Goal: Task Accomplishment & Management: Manage account settings

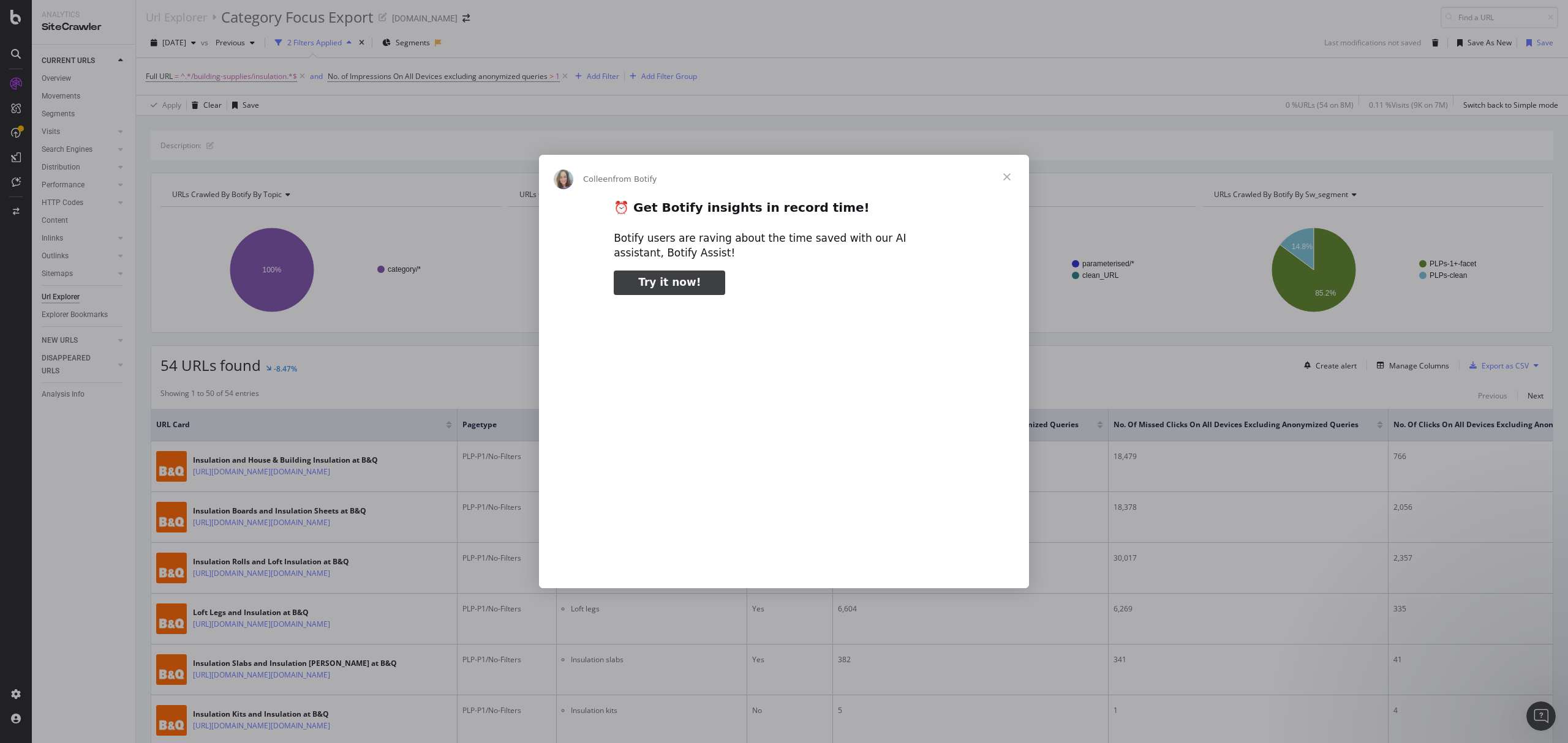
type input "2194257"
click at [1009, 177] on span "Close" at bounding box center [1007, 177] width 44 height 44
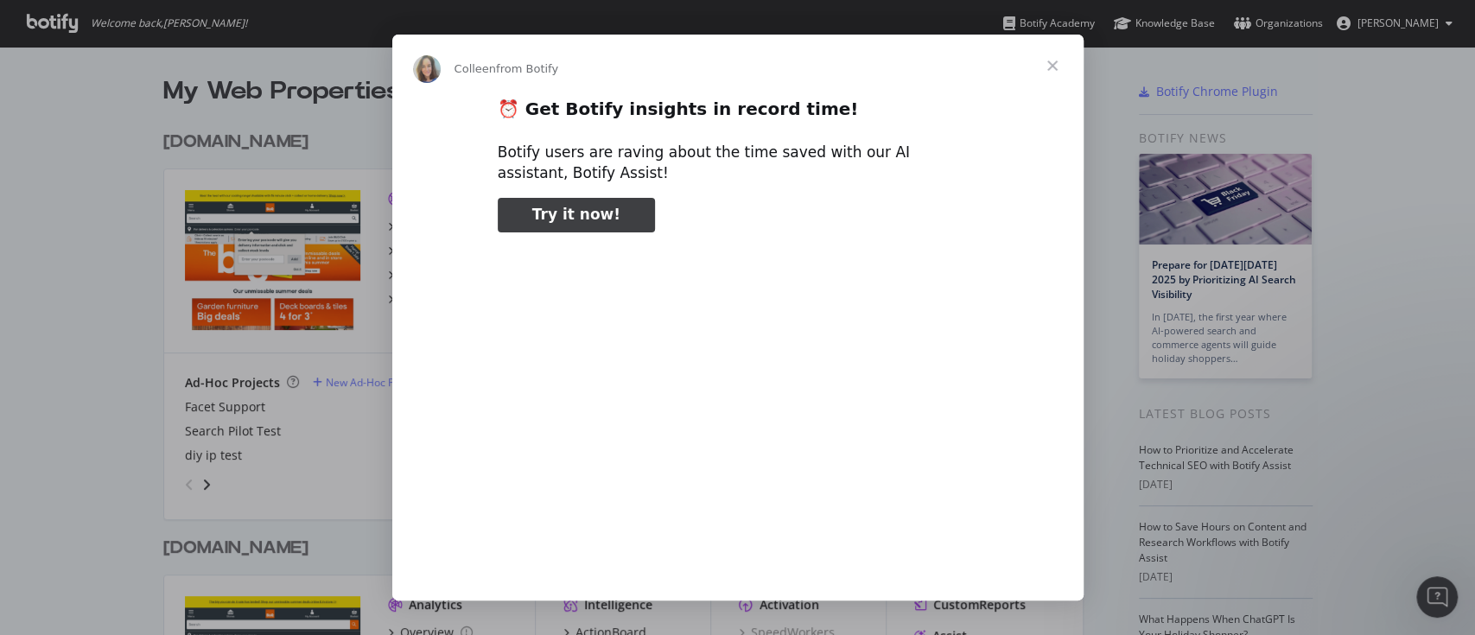
type input "25260"
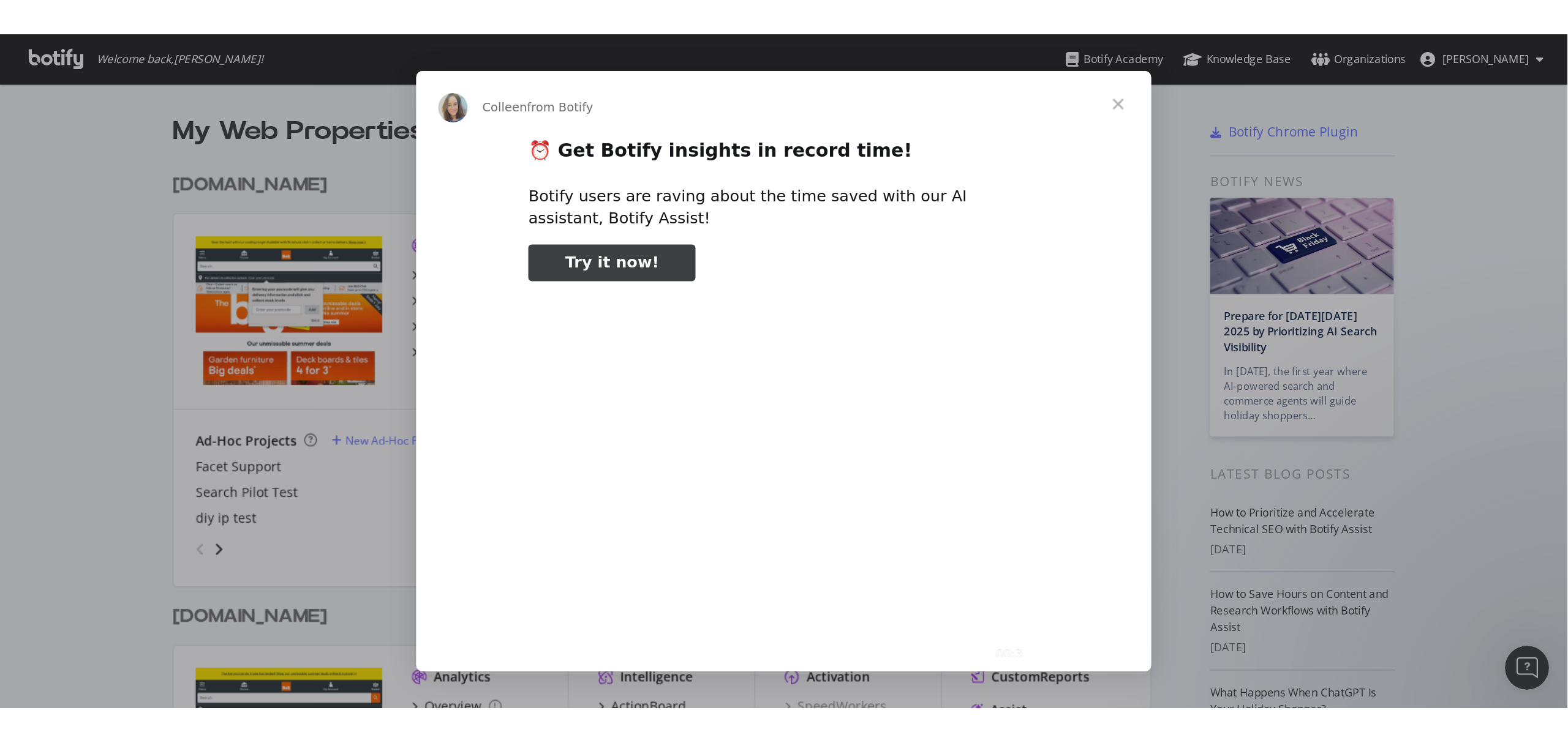
scroll to position [731, 1543]
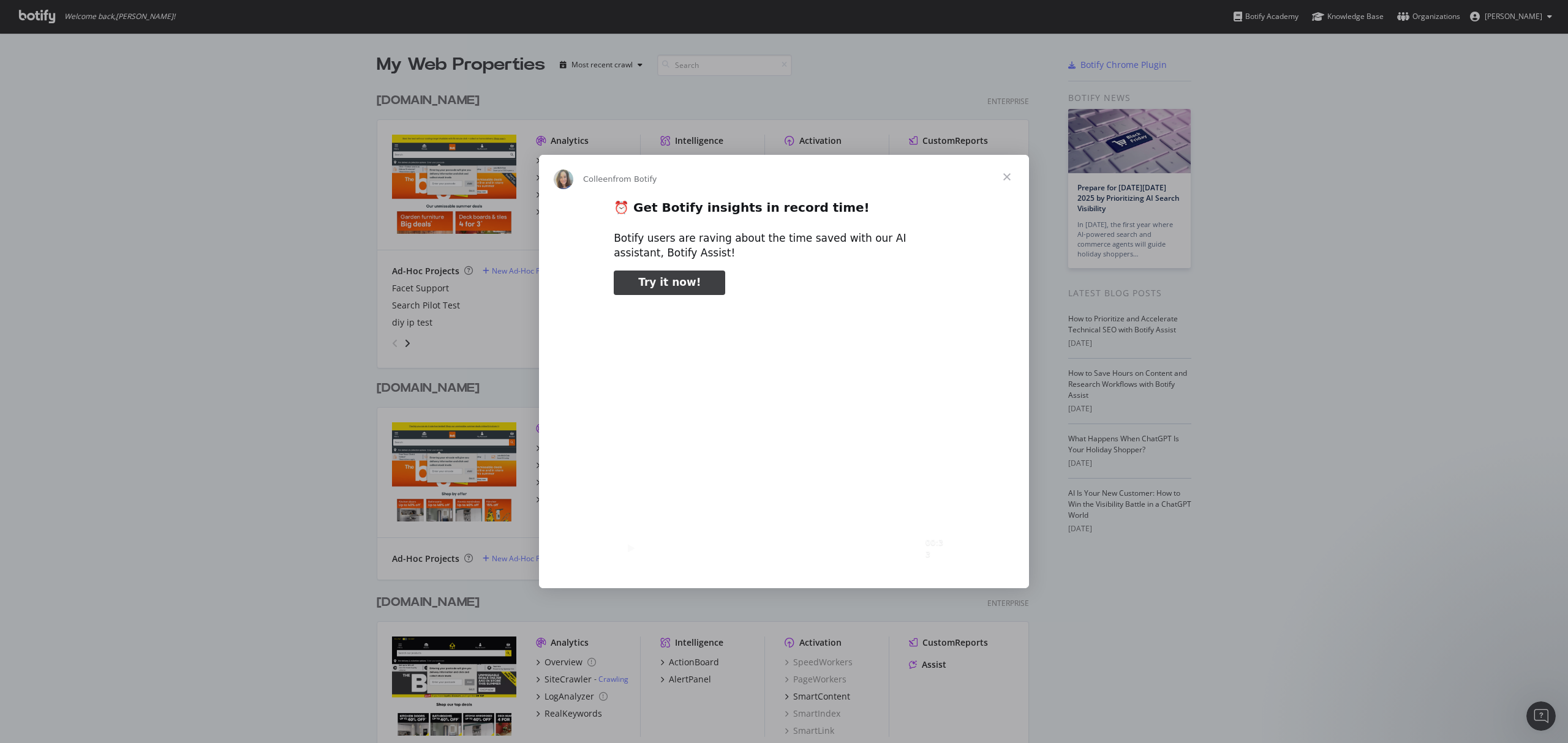
click at [1003, 169] on span "Close" at bounding box center [1007, 177] width 44 height 44
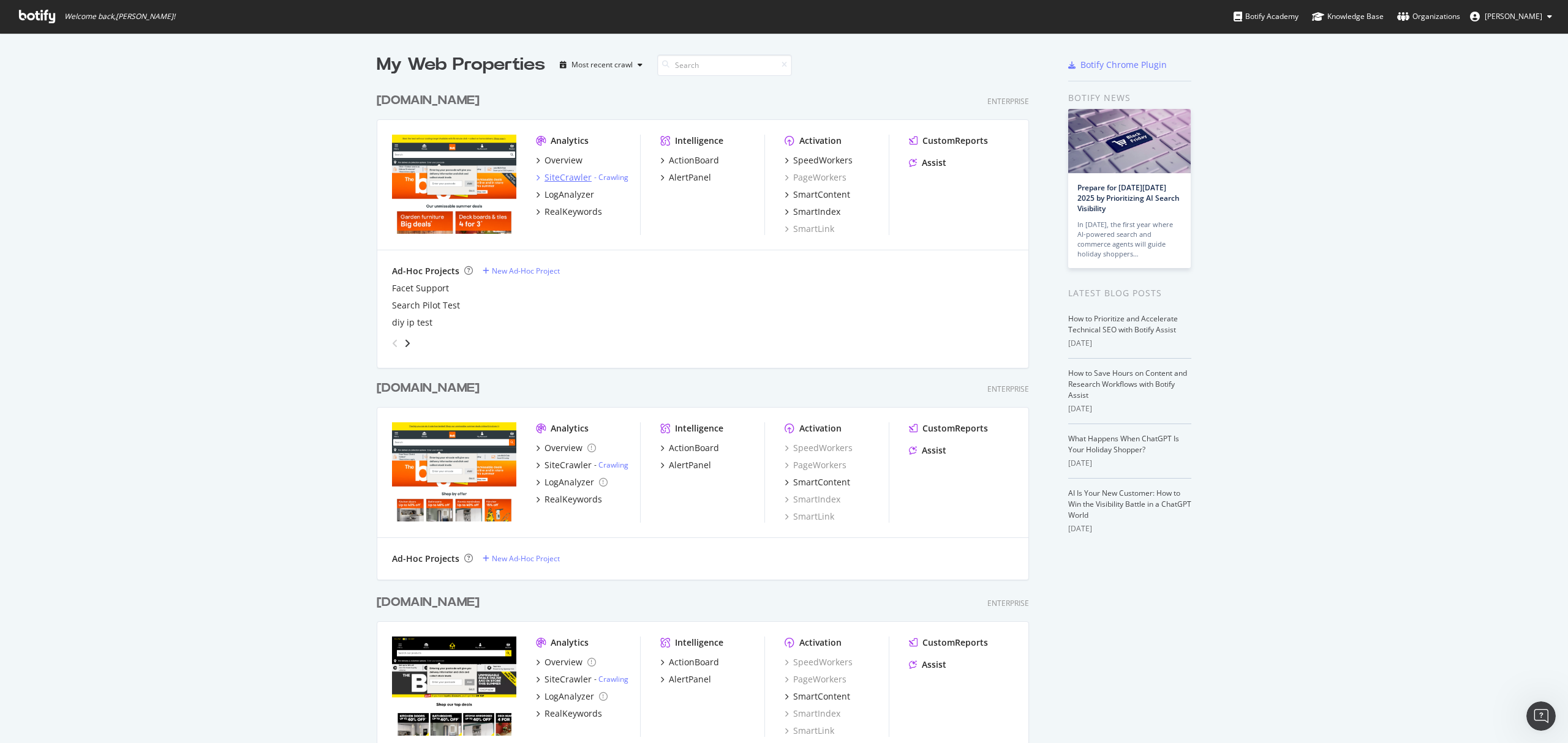
click at [566, 179] on div "SiteCrawler" at bounding box center [568, 177] width 47 height 12
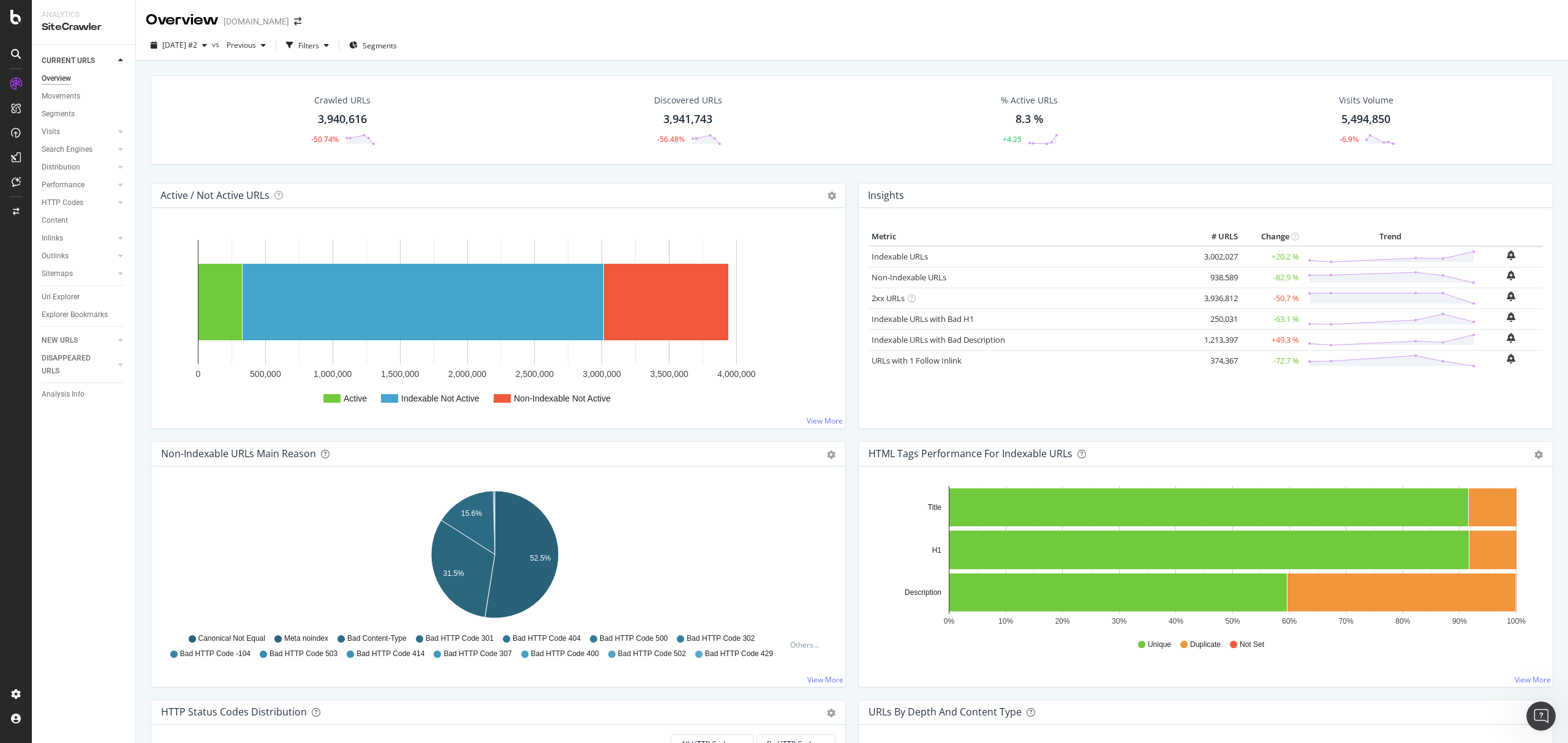
click at [69, 297] on div "Url Explorer" at bounding box center [61, 297] width 38 height 13
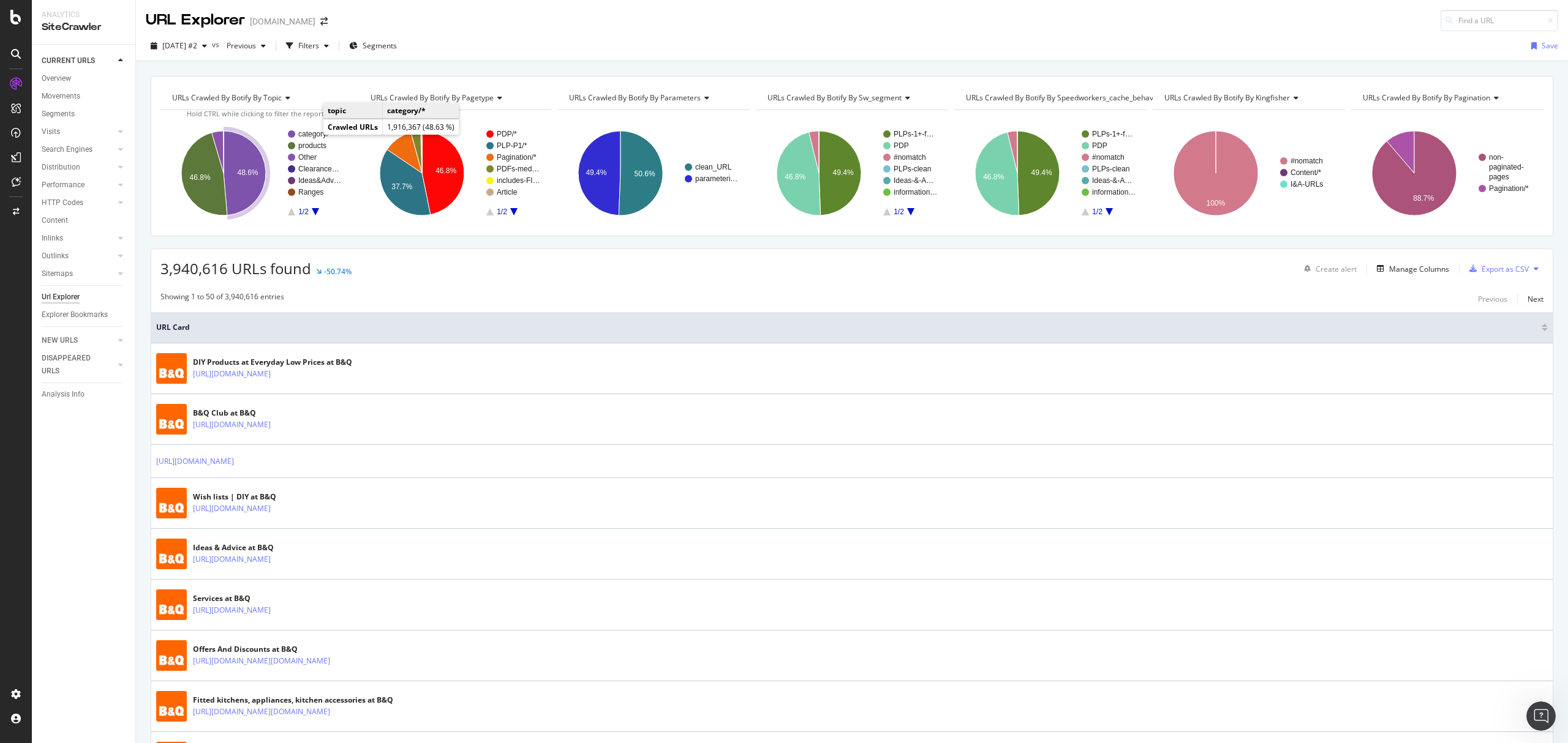
click at [316, 133] on text "category/*" at bounding box center [315, 134] width 33 height 8
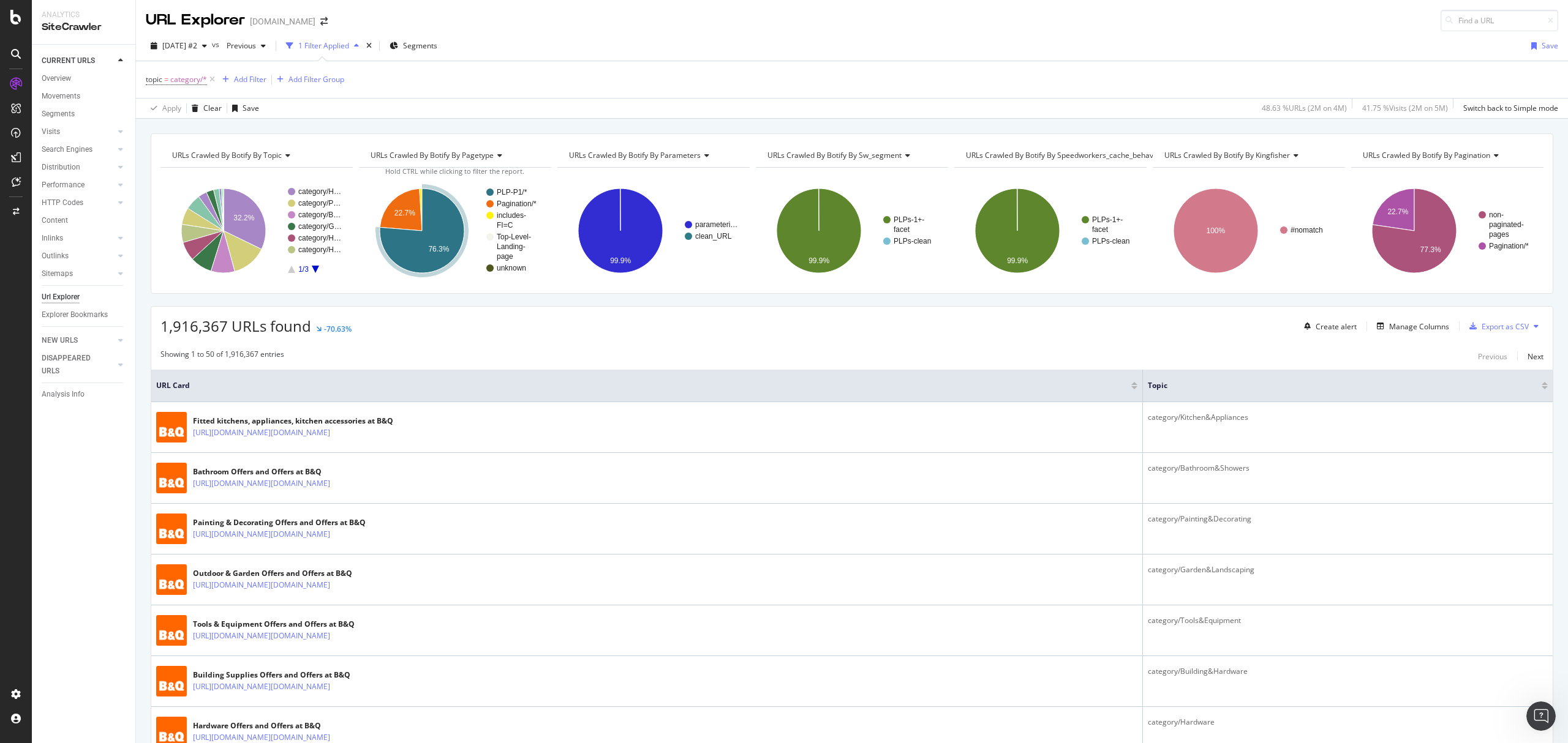
click at [316, 269] on icon "A chart." at bounding box center [315, 269] width 7 height 7
click at [317, 198] on rect "A chart." at bounding box center [315, 196] width 54 height 17
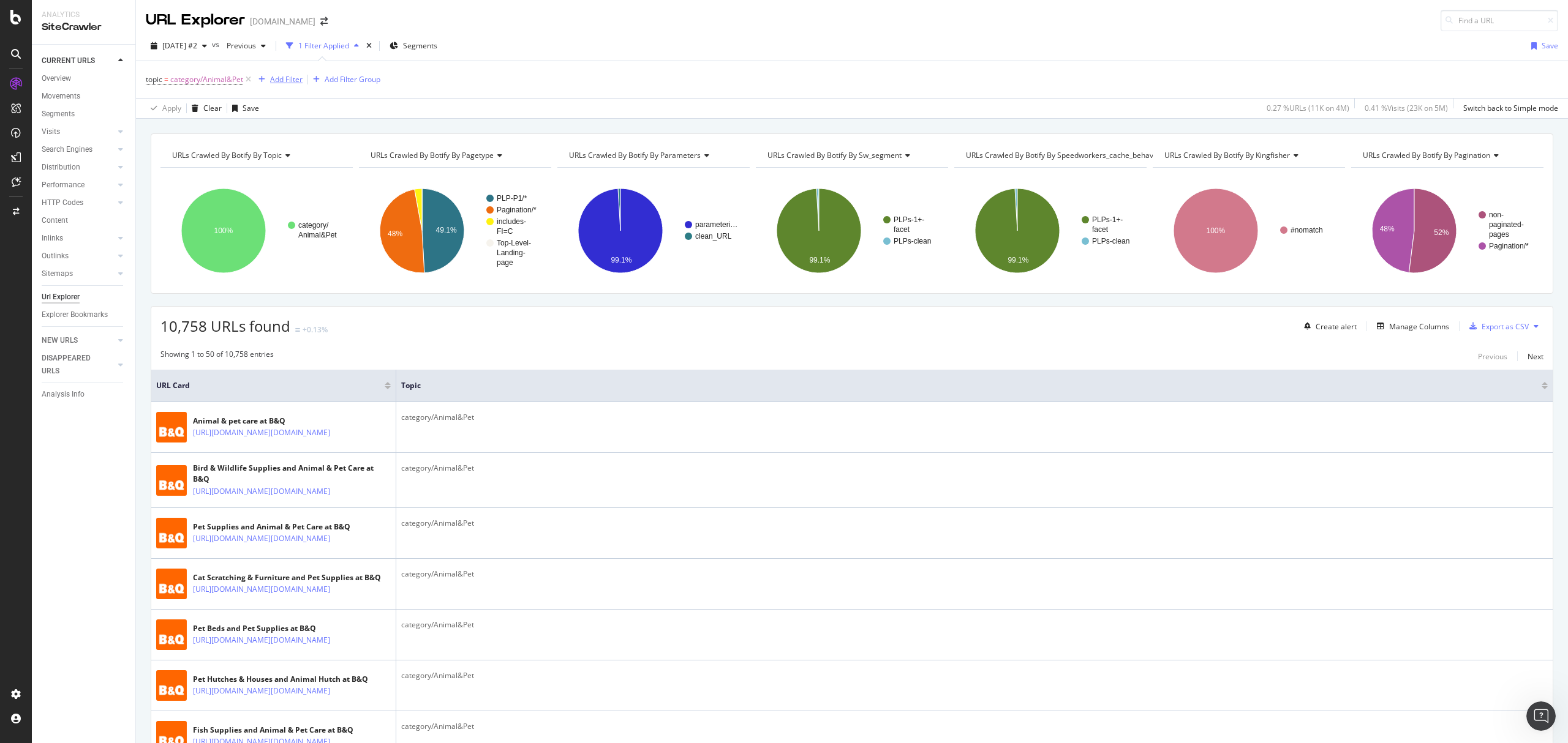
click at [284, 84] on div "Add Filter" at bounding box center [286, 79] width 33 height 11
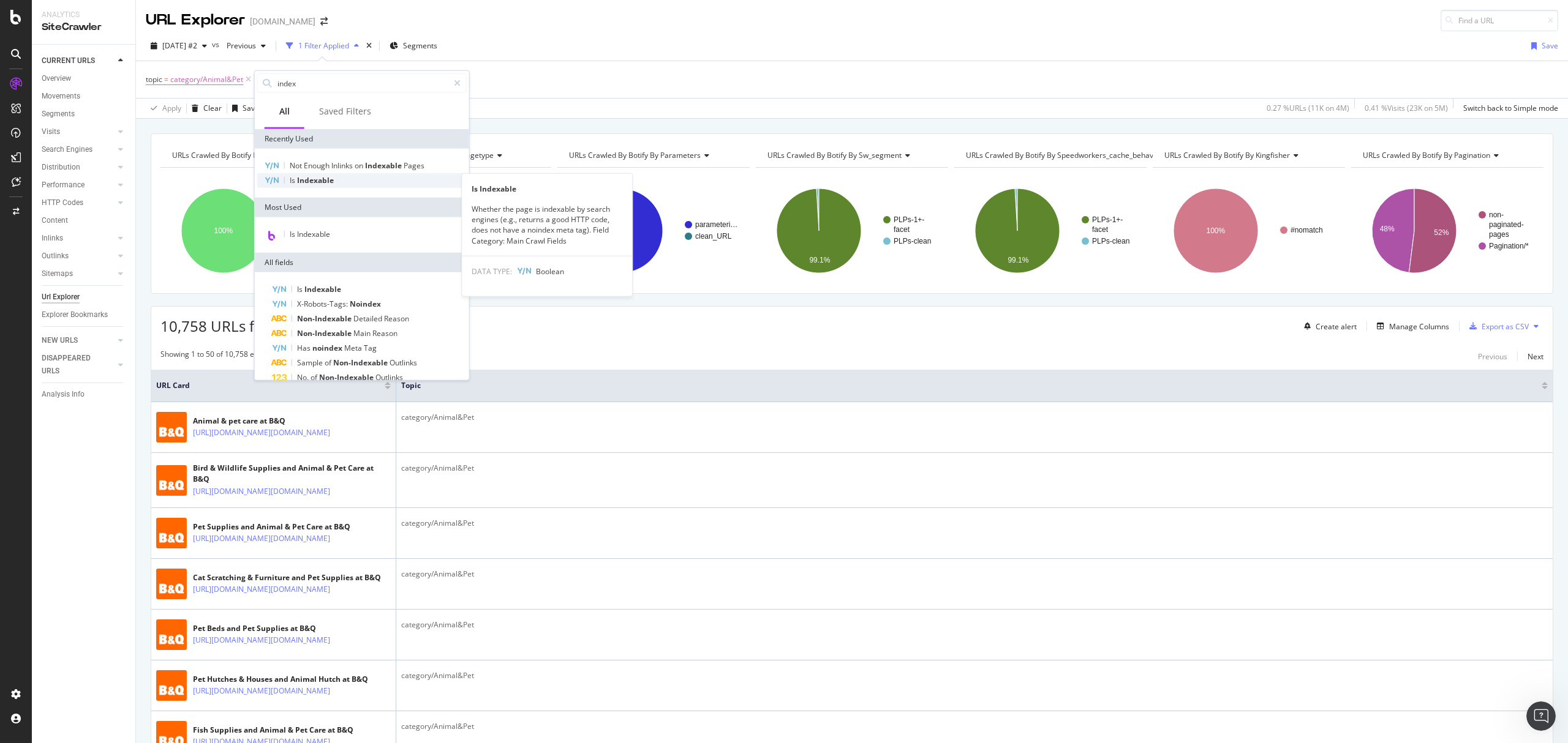
type input "index"
click at [333, 183] on span "Indexable" at bounding box center [315, 180] width 37 height 11
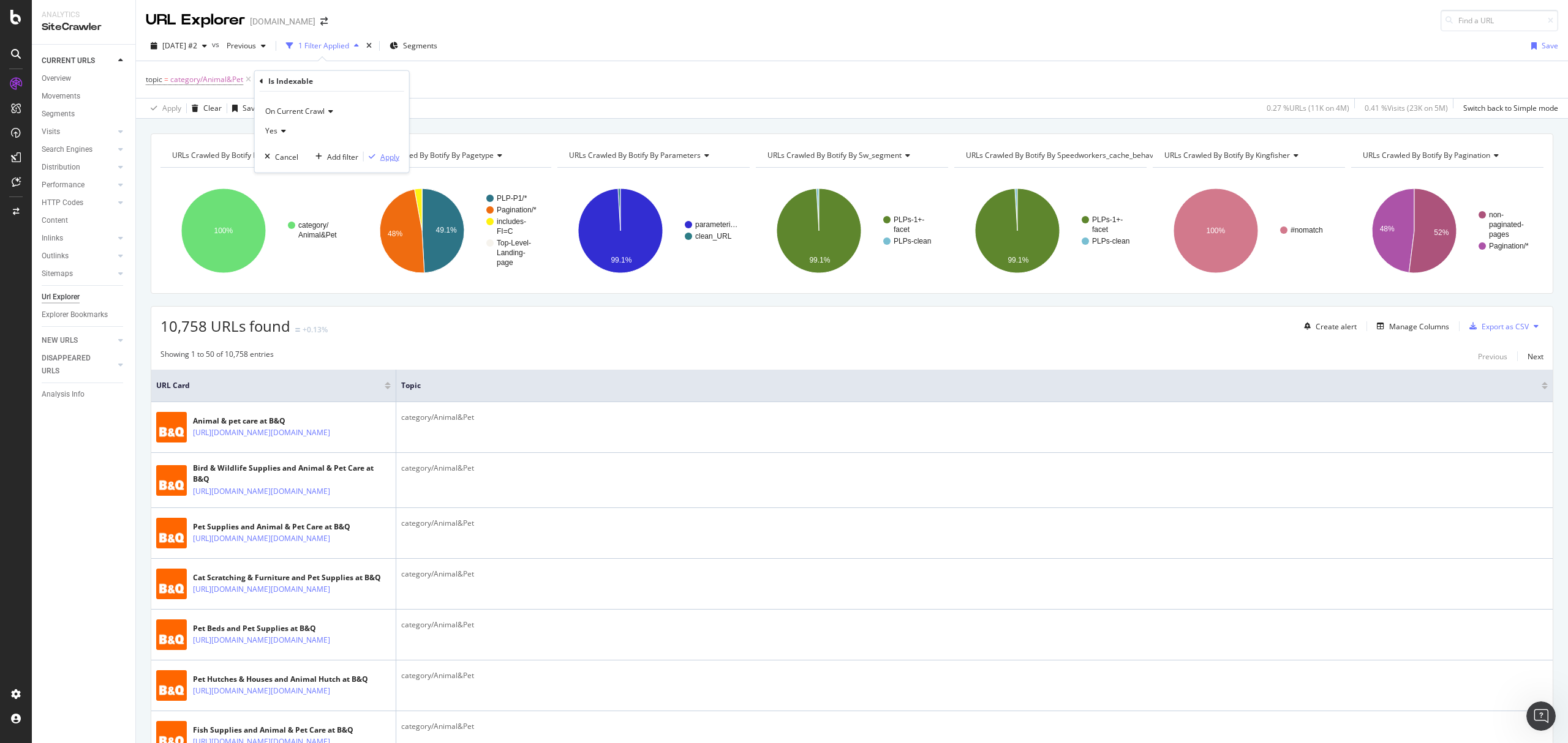
click at [386, 158] on div "Apply" at bounding box center [390, 156] width 19 height 11
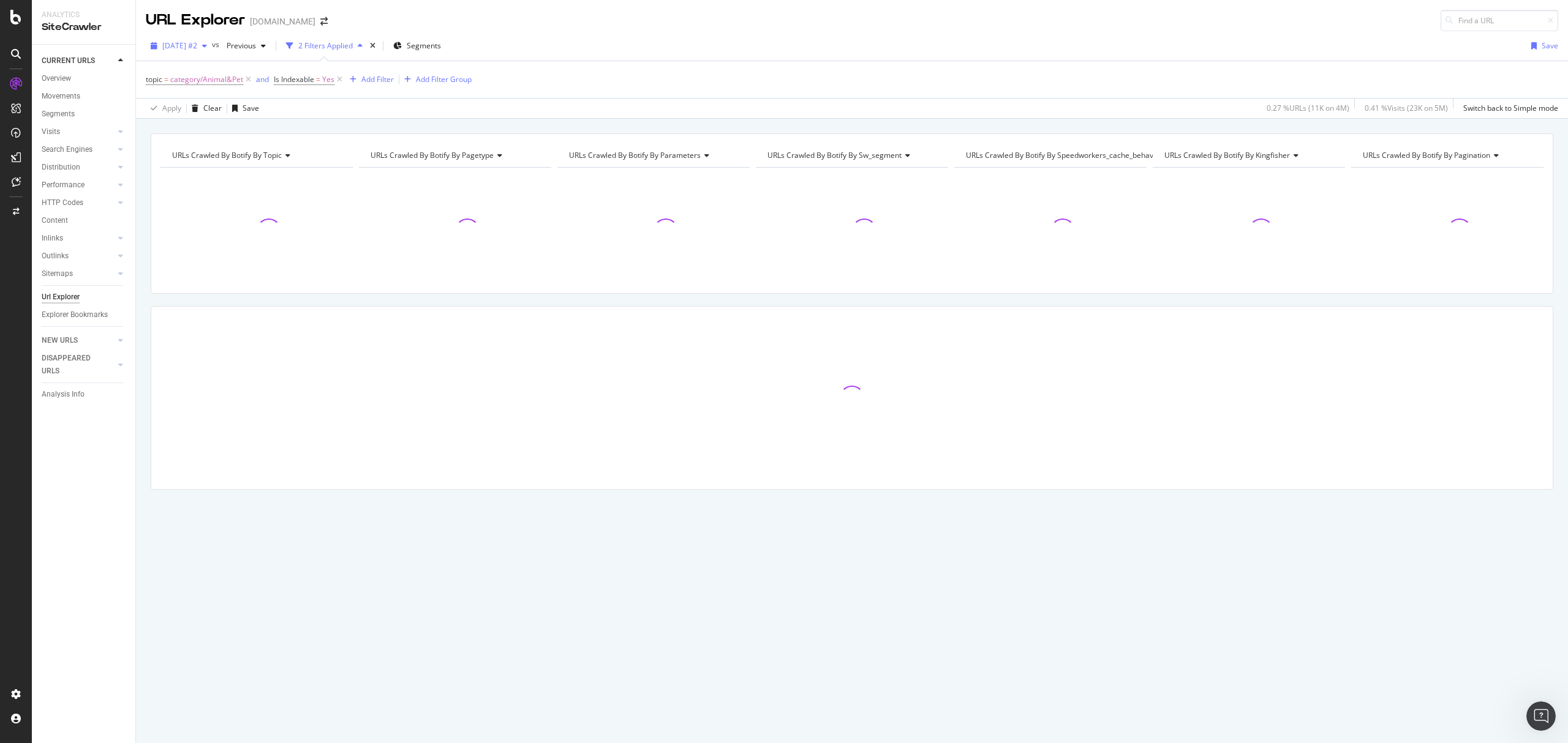
click at [197, 45] on span "[DATE] #2" at bounding box center [179, 45] width 35 height 11
click at [613, 64] on div "topic = category/Animal&Pet and Is Indexable = Yes Add Filter Add Filter Group" at bounding box center [852, 79] width 1412 height 37
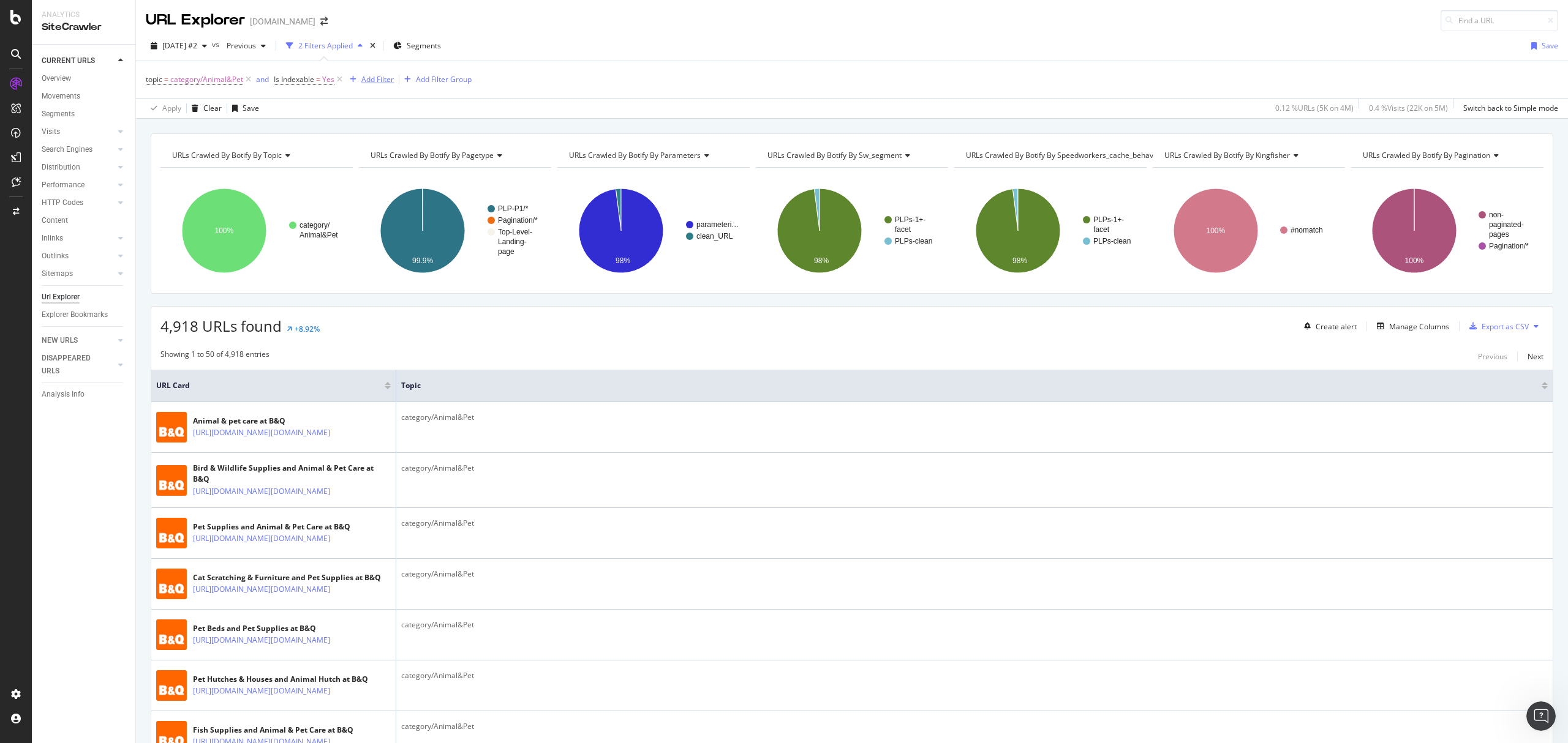
click at [377, 81] on div "Add Filter" at bounding box center [378, 79] width 33 height 11
click at [584, 74] on div "topic = category/Animal&Pet and Is Indexable = Yes Add Filter Add Filter Group" at bounding box center [852, 79] width 1412 height 37
click at [387, 79] on div "Add Filter" at bounding box center [378, 79] width 33 height 11
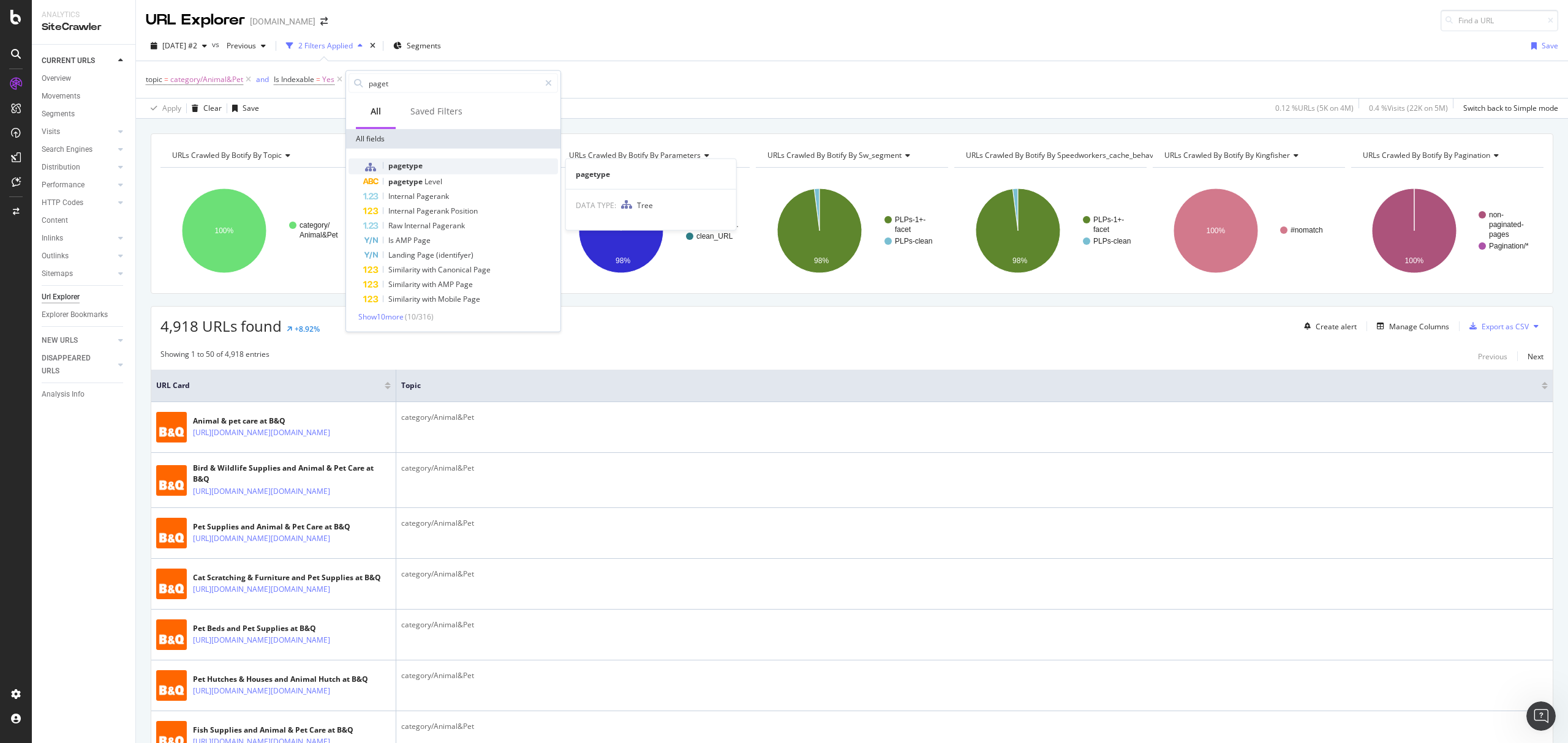
type input "paget"
click at [419, 170] on div "pagetype" at bounding box center [461, 166] width 195 height 16
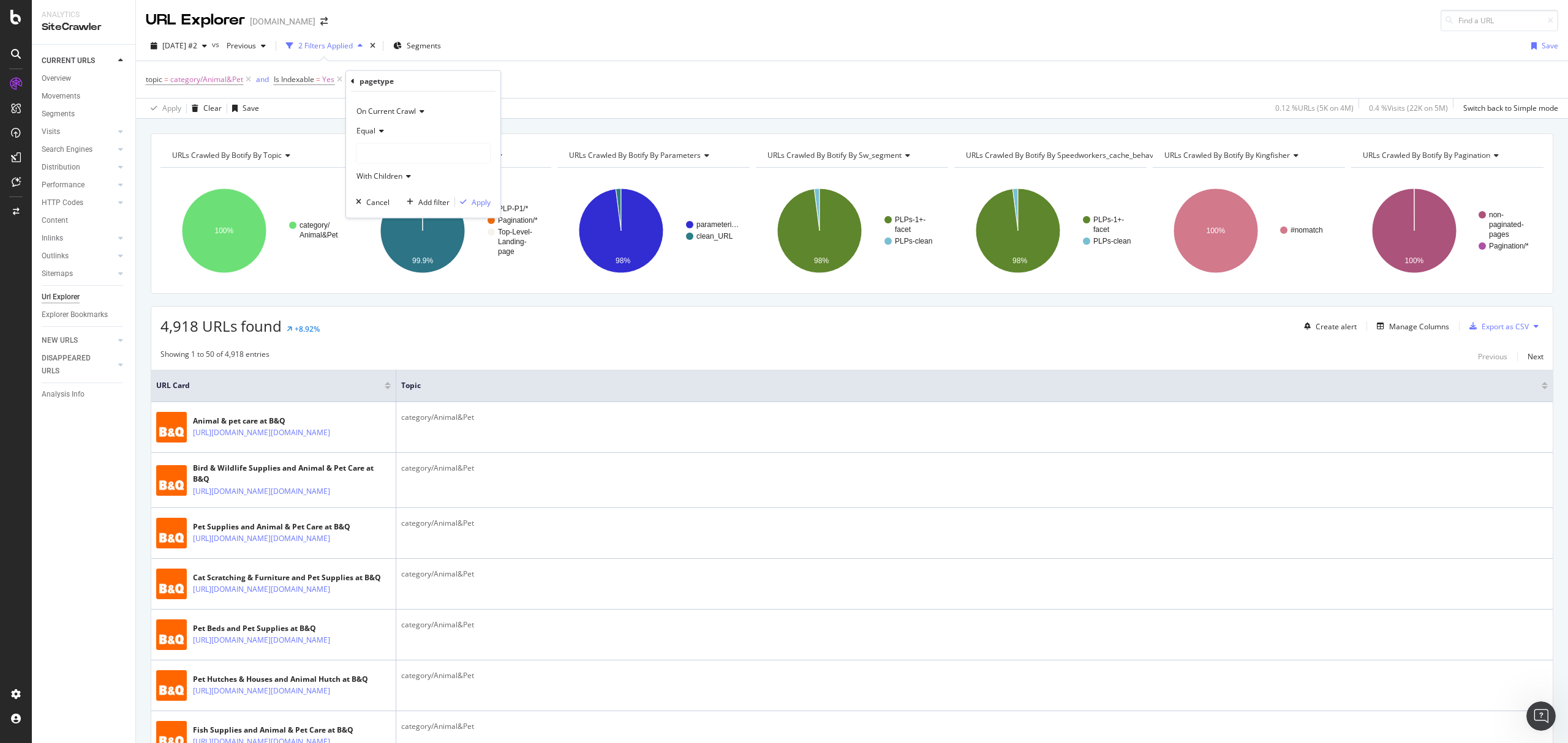
click at [375, 136] on div "Equal" at bounding box center [423, 131] width 135 height 20
click at [397, 174] on div "Not Equal" at bounding box center [424, 172] width 131 height 16
click at [407, 170] on div "With Children" at bounding box center [423, 176] width 135 height 20
click at [415, 152] on div at bounding box center [423, 154] width 133 height 20
click at [427, 204] on span "444,328 URLS" at bounding box center [433, 203] width 50 height 11
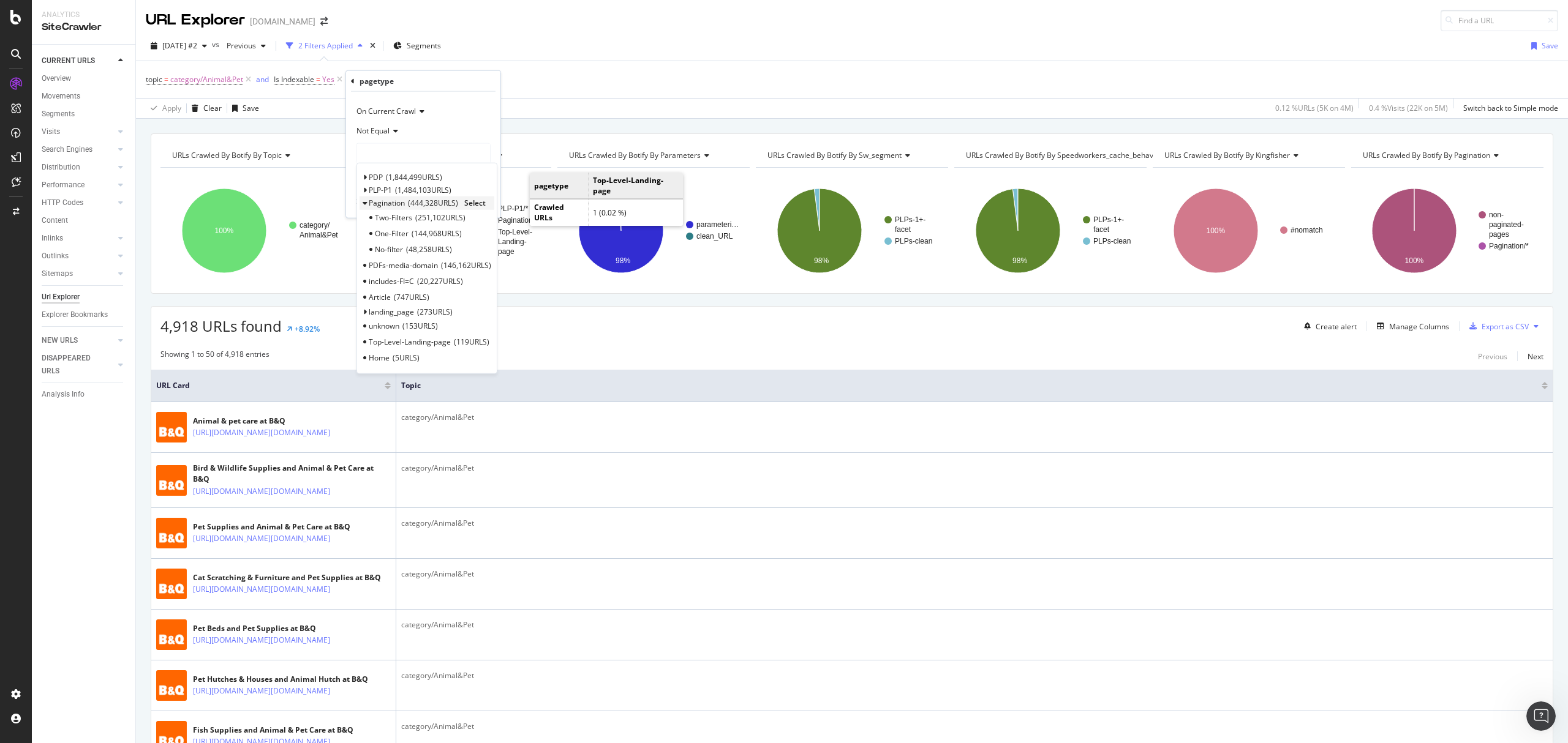
click at [478, 204] on span "Select" at bounding box center [475, 203] width 21 height 11
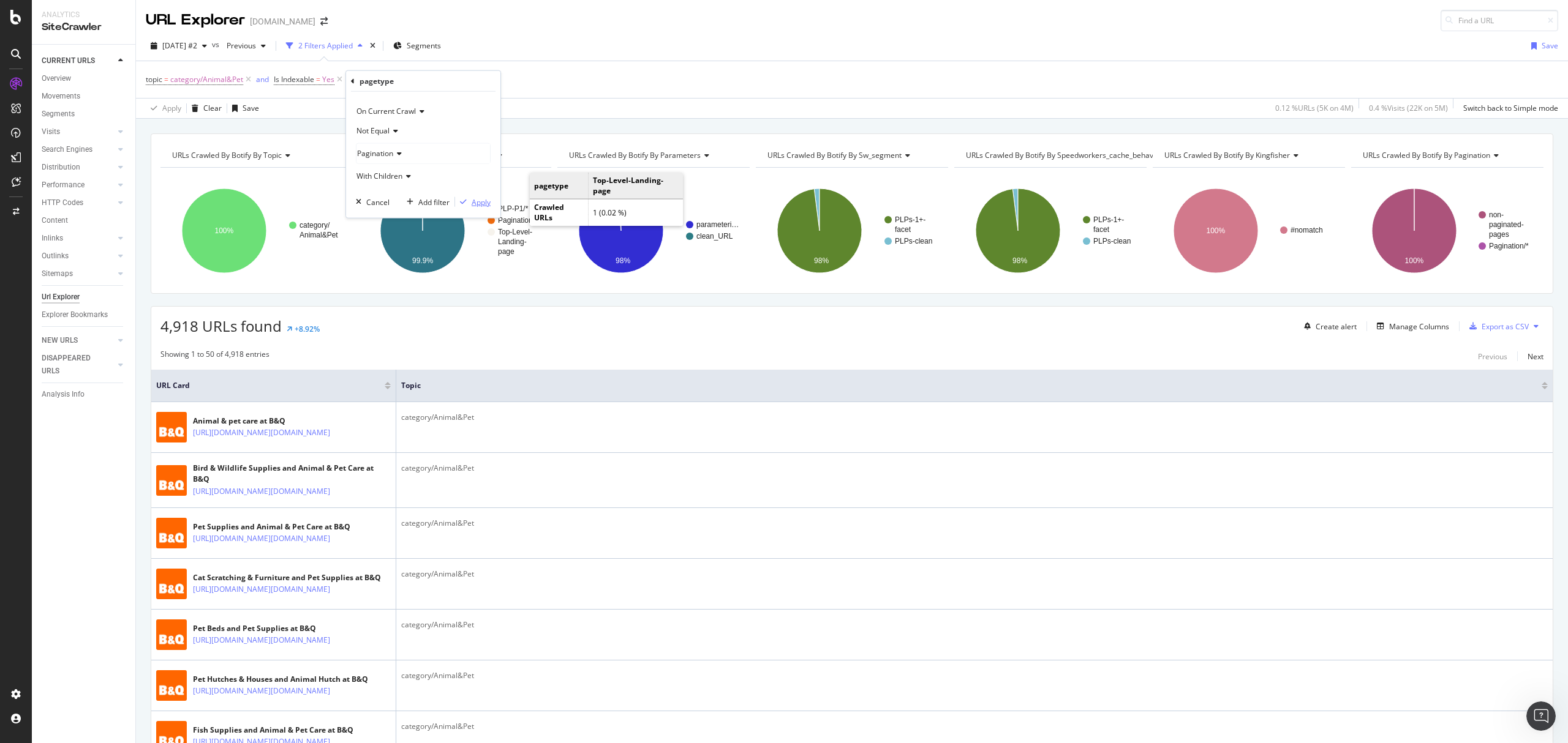
click at [478, 200] on div "Apply" at bounding box center [481, 201] width 19 height 11
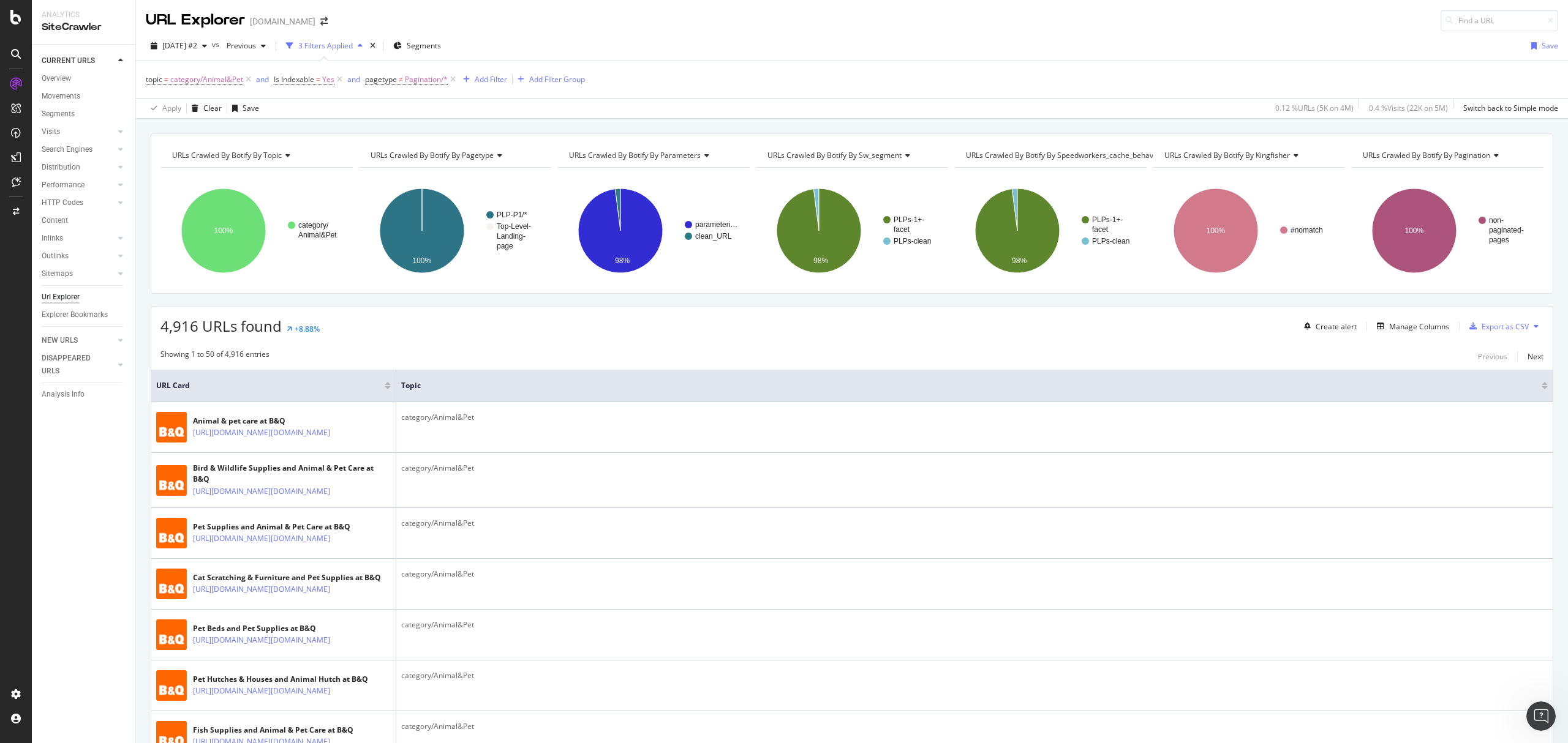
click at [613, 336] on div "4,916 URLs found +8.88% Create alert Manage Columns Export as CSV" at bounding box center [852, 322] width 1401 height 30
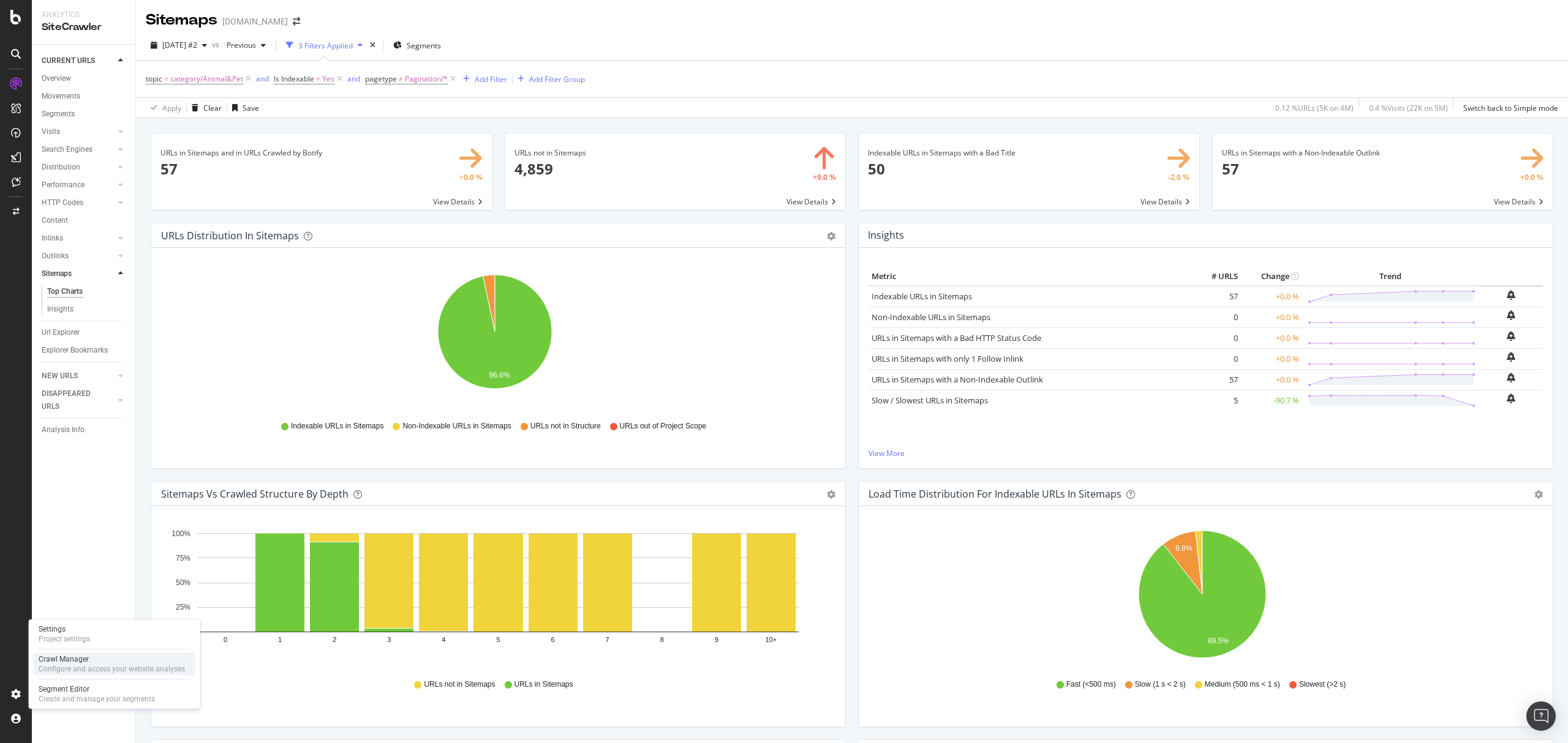
click at [142, 670] on div "Configure and access your website analyses" at bounding box center [111, 669] width 147 height 10
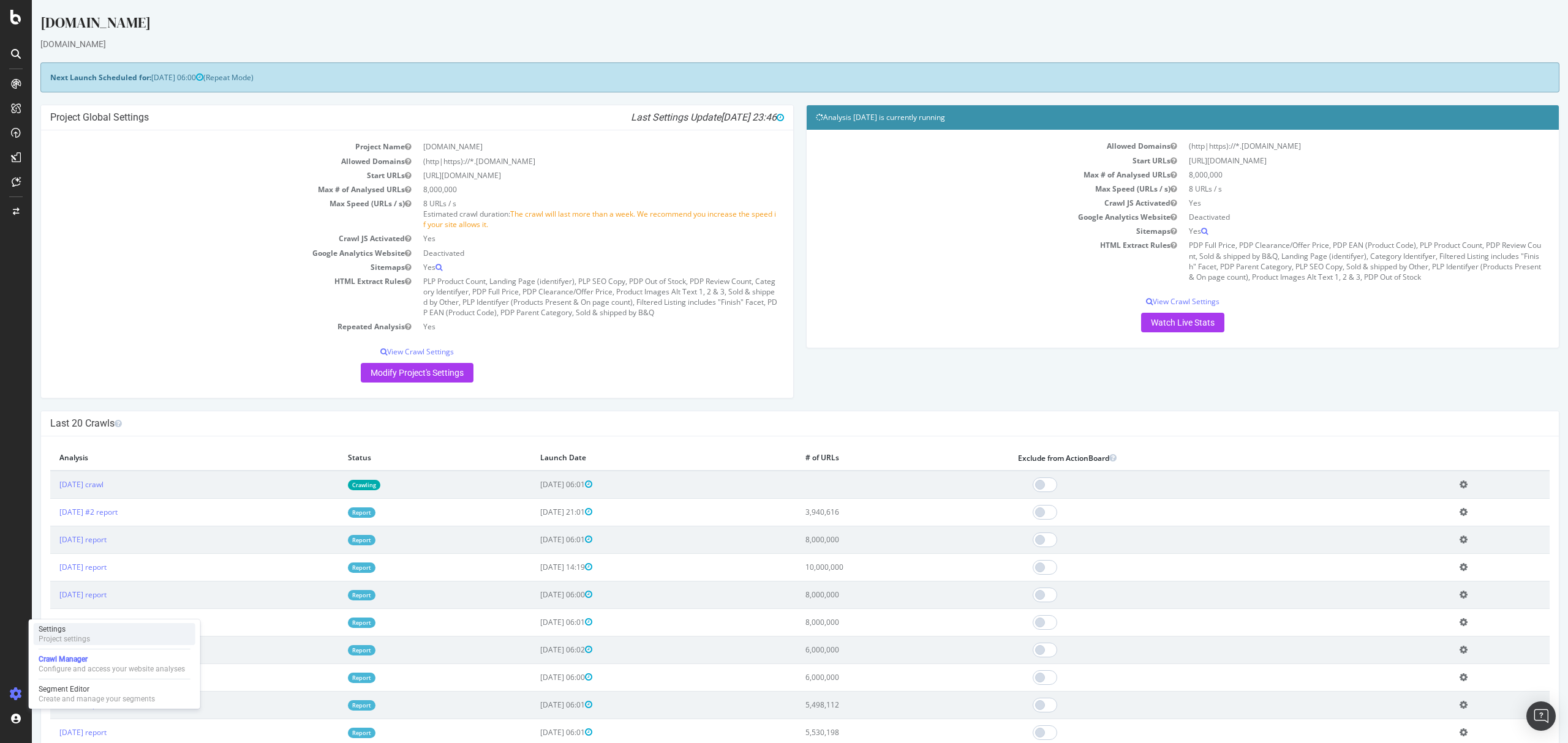
click at [89, 634] on div "Project settings" at bounding box center [64, 639] width 52 height 10
